Goal: Task Accomplishment & Management: Manage account settings

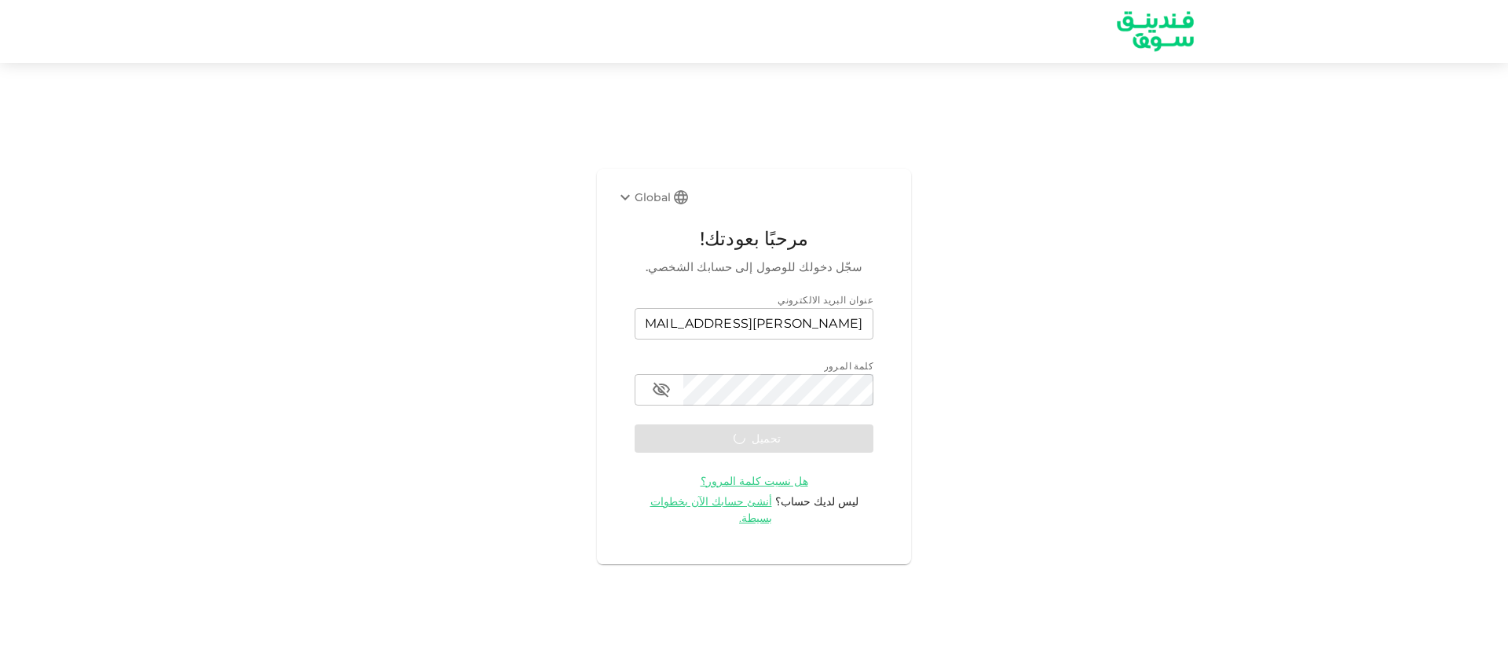
scroll to position [1009, 0]
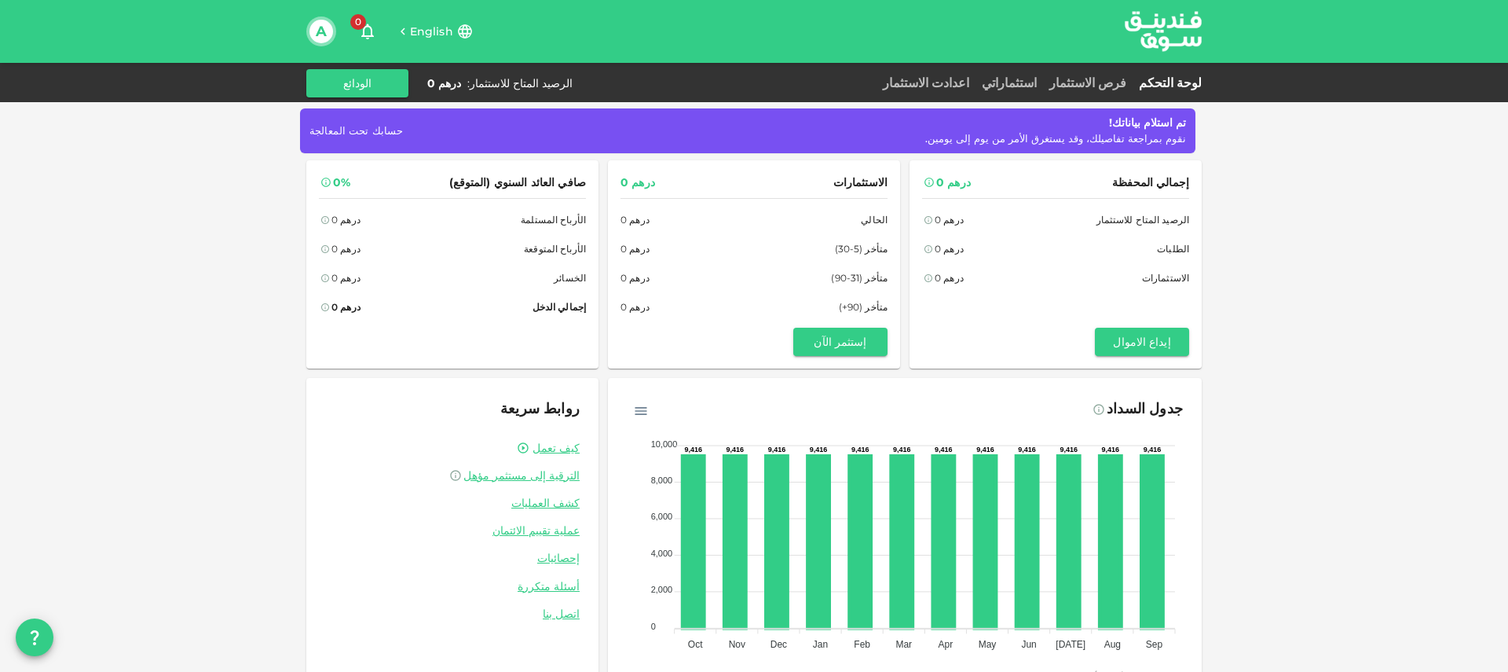
scroll to position [41, 0]
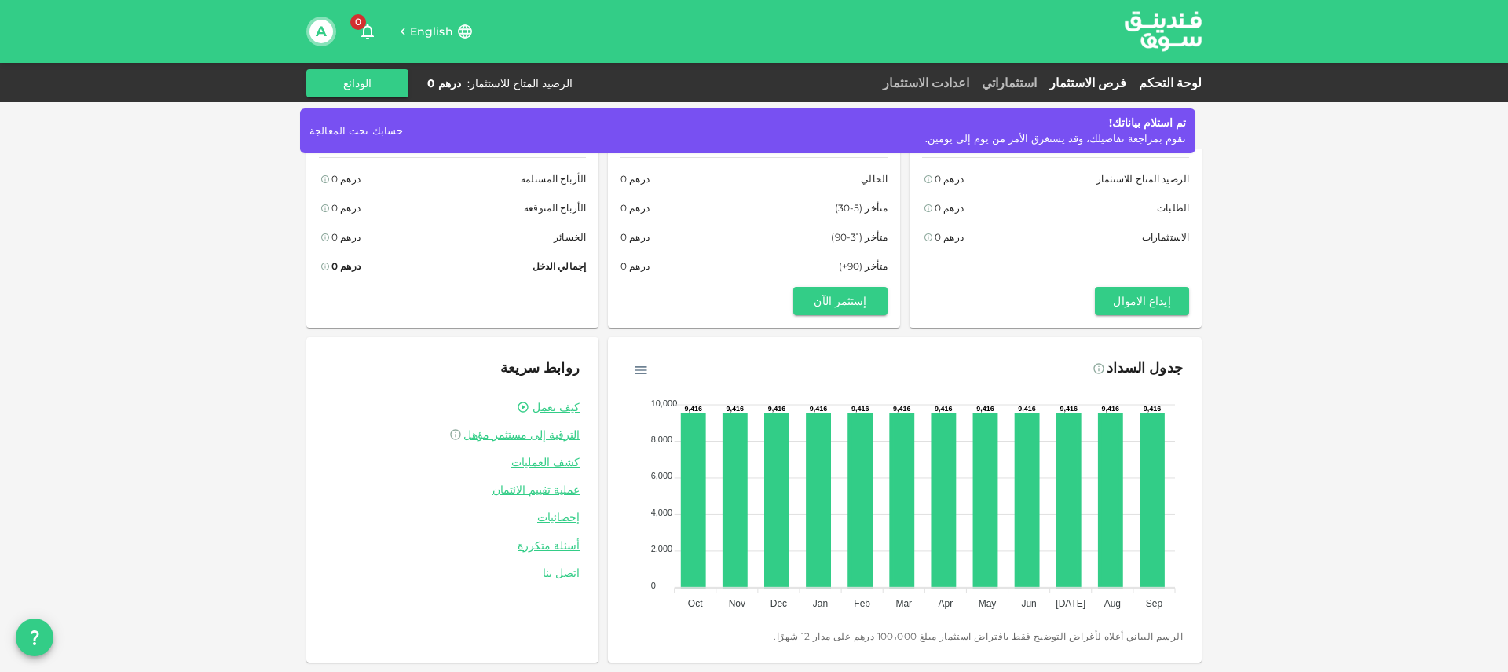
click at [1097, 78] on link "فرص الاستثمار" at bounding box center [1088, 82] width 90 height 15
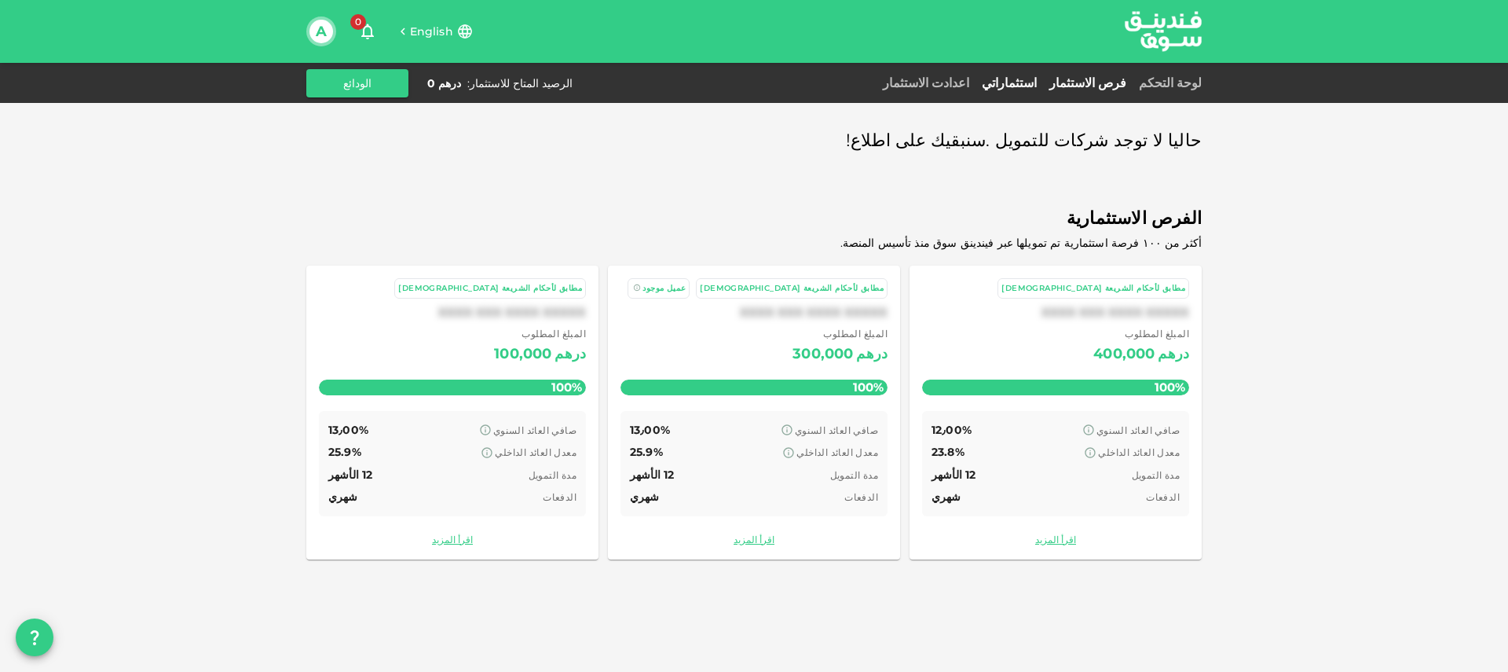
click at [1002, 90] on link "استثماراتي" at bounding box center [1010, 82] width 68 height 15
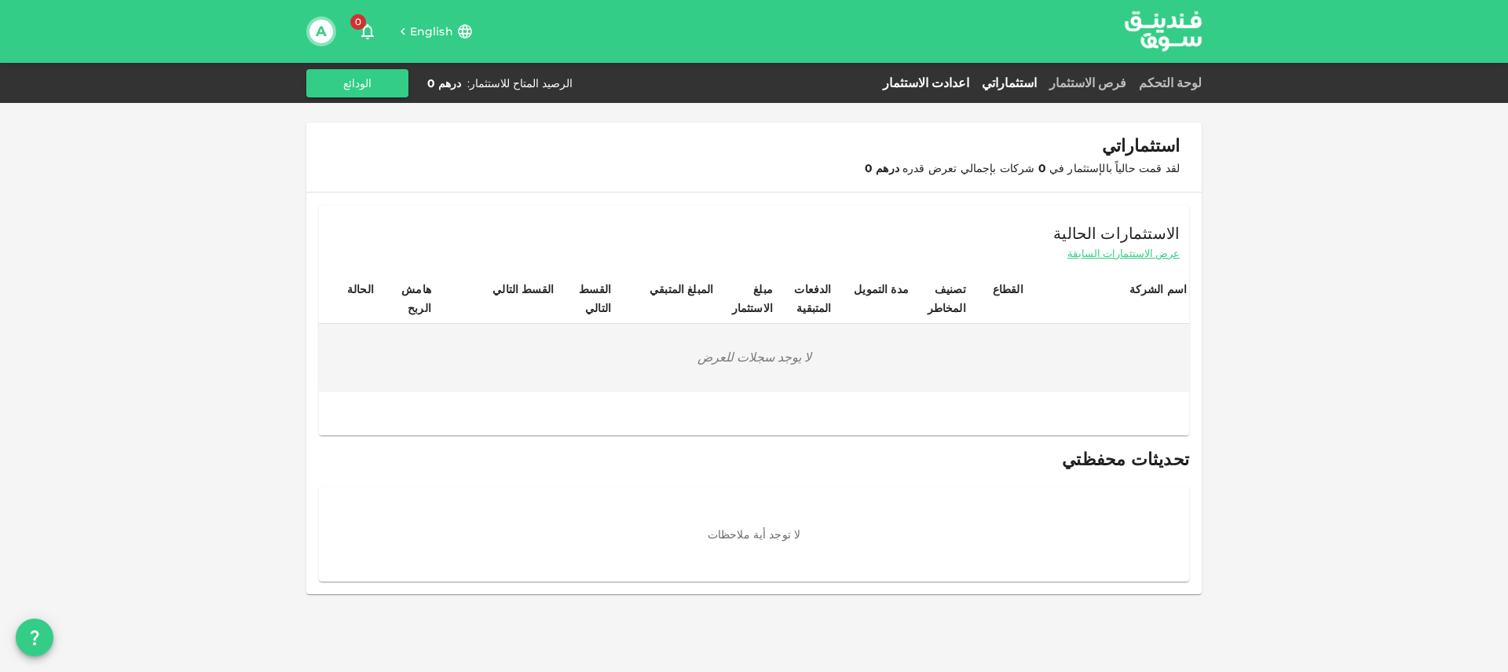
click at [931, 86] on link "اعدادت الاستثمار" at bounding box center [926, 82] width 99 height 15
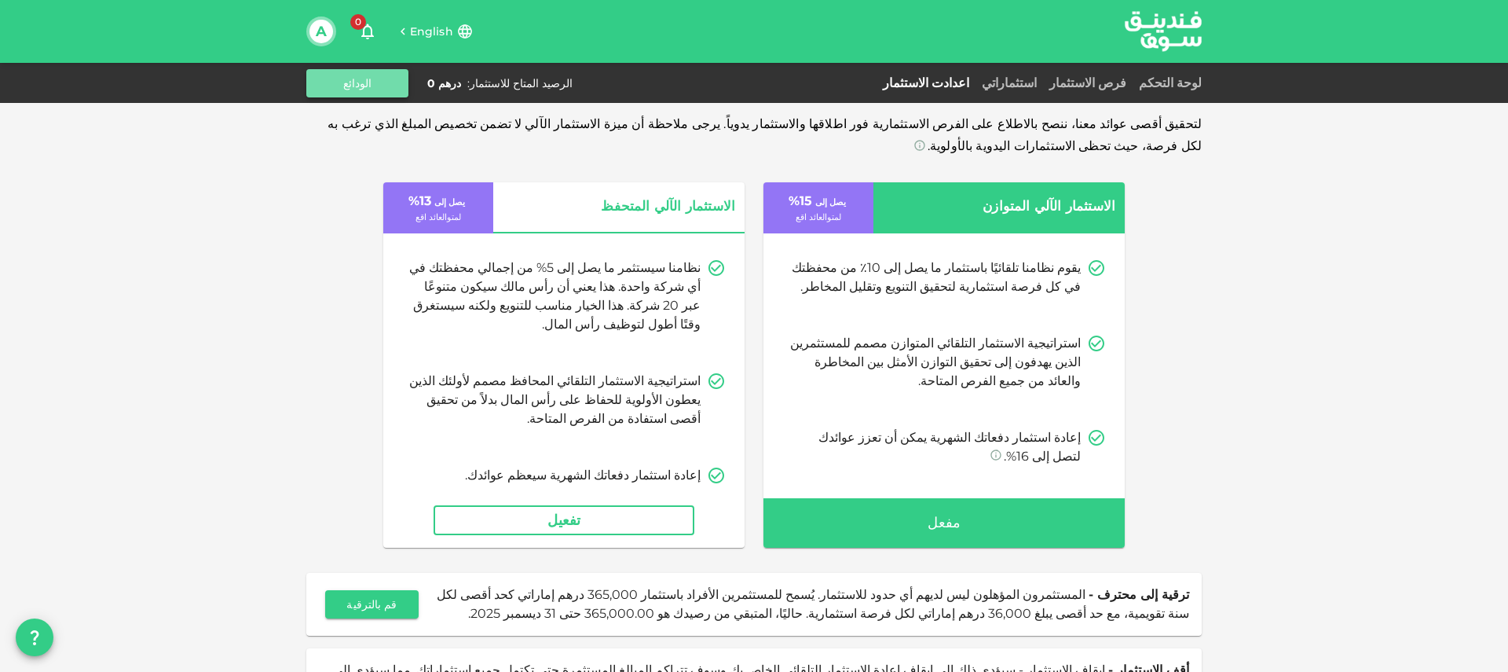
click at [350, 90] on button "الودائع" at bounding box center [357, 83] width 102 height 28
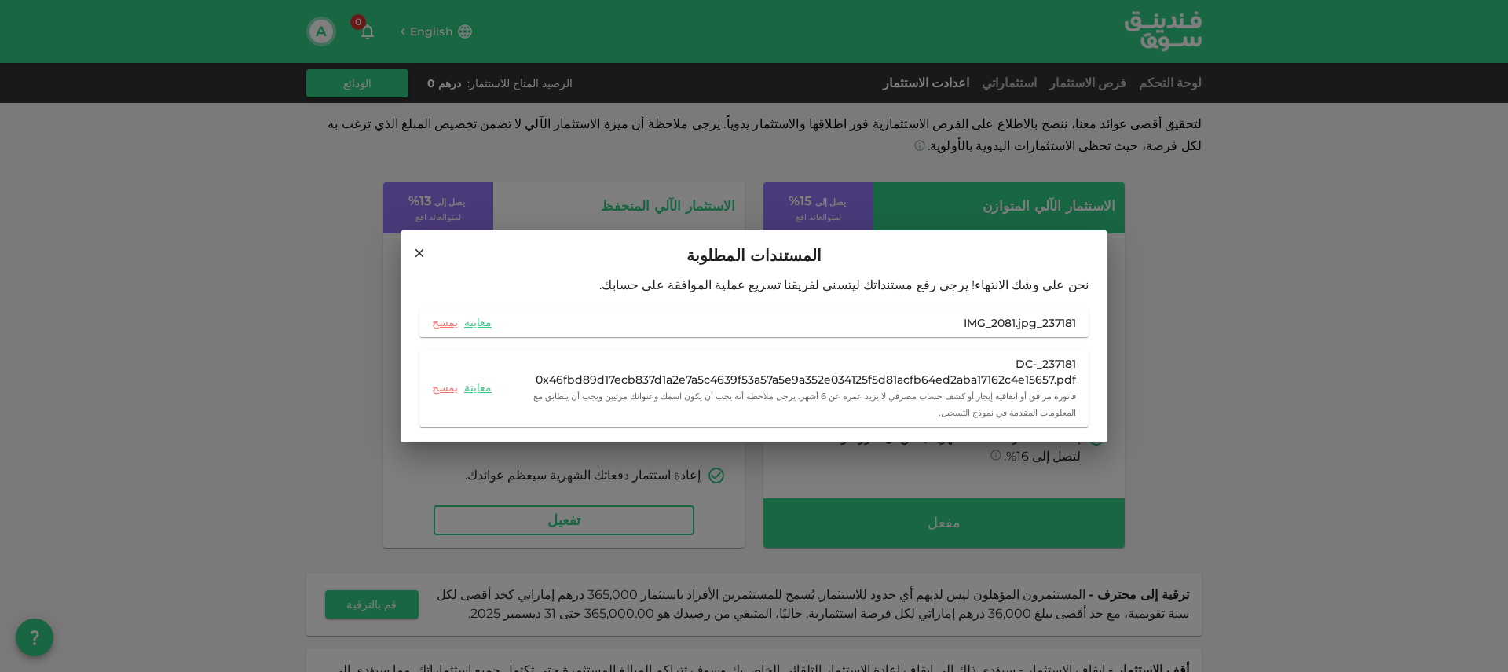
click at [350, 90] on div "المستندات المطلوبة نحن على وشك الانتهاء! يرجى رفع مستنداتك ليتسنى لفريقنا تسريع…" at bounding box center [754, 336] width 1508 height 672
